Goal: Task Accomplishment & Management: Use online tool/utility

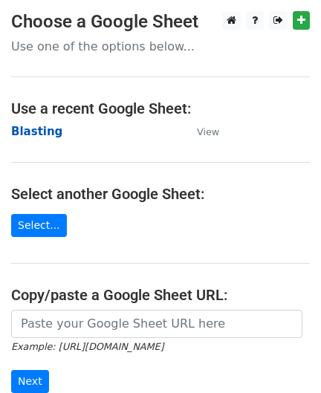
click at [36, 134] on strong "Blasting" at bounding box center [36, 131] width 51 height 13
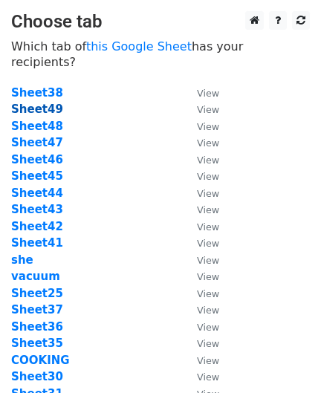
click at [39, 103] on strong "Sheet49" at bounding box center [37, 109] width 52 height 13
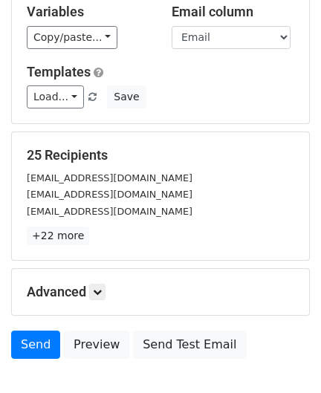
scroll to position [184, 0]
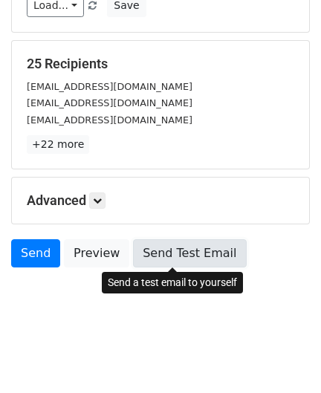
click at [189, 245] on link "Send Test Email" at bounding box center [189, 253] width 113 height 28
click at [188, 242] on link "Send Test Email" at bounding box center [189, 253] width 113 height 28
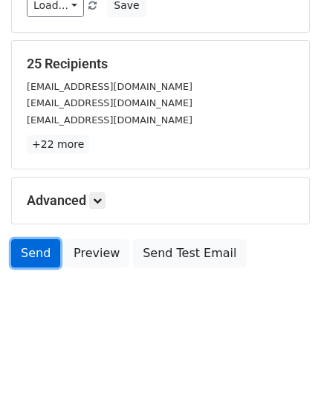
click at [32, 242] on link "Send" at bounding box center [35, 253] width 49 height 28
